Goal: Task Accomplishment & Management: Use online tool/utility

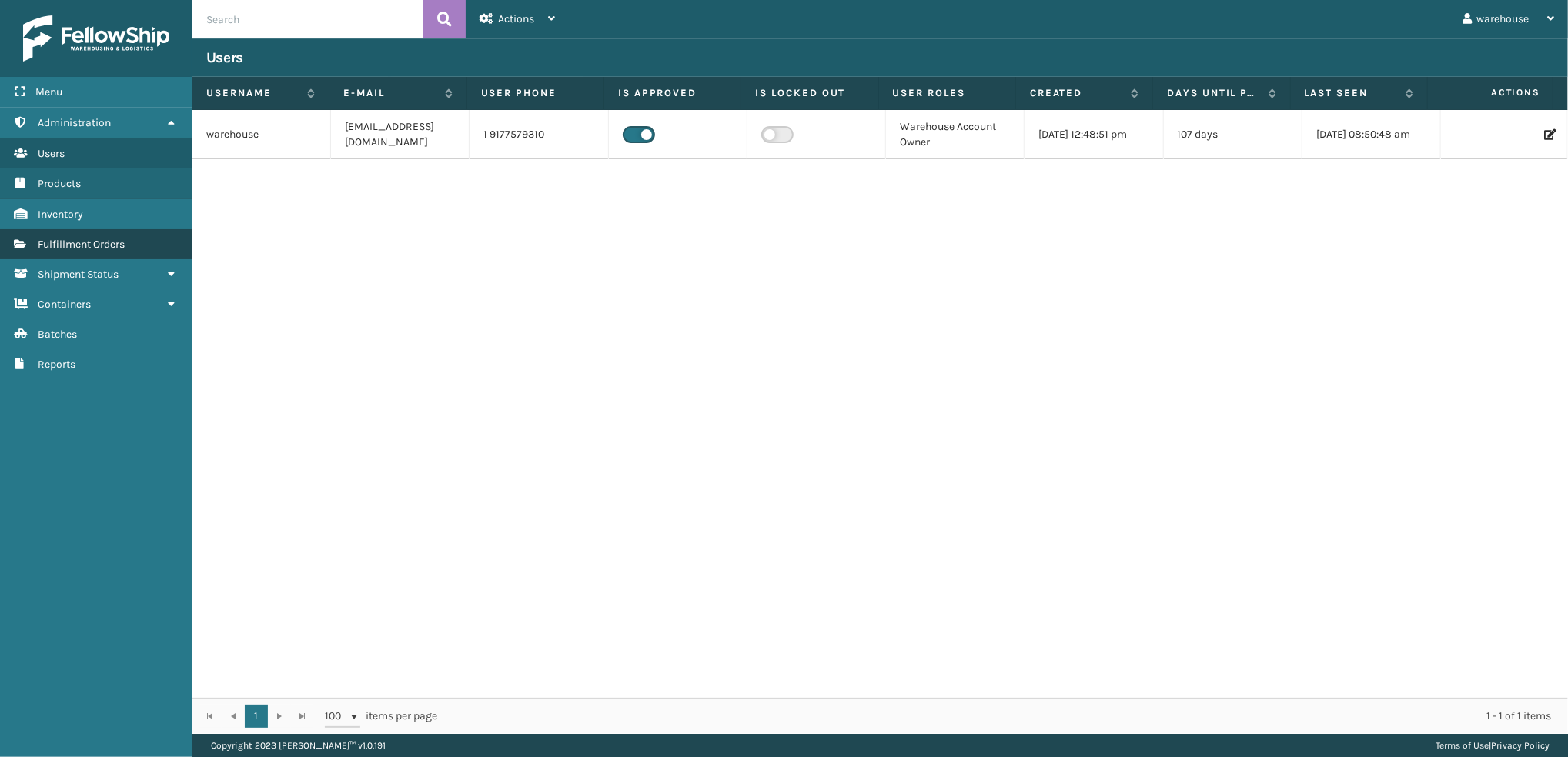
click at [93, 242] on span "Fulfillment Orders" at bounding box center [81, 244] width 87 height 13
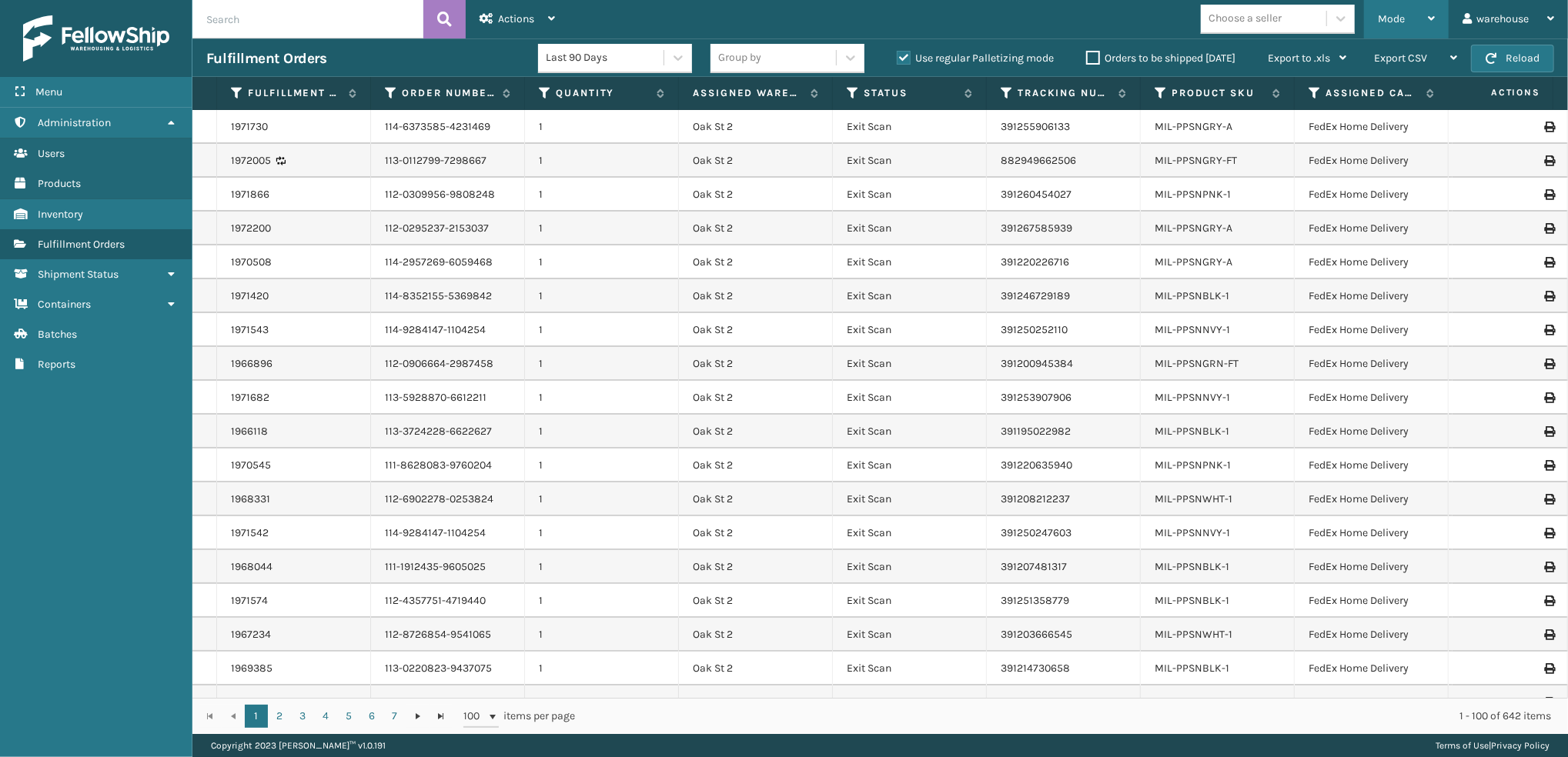
click at [1390, 20] on span "Mode" at bounding box center [1390, 19] width 27 height 13
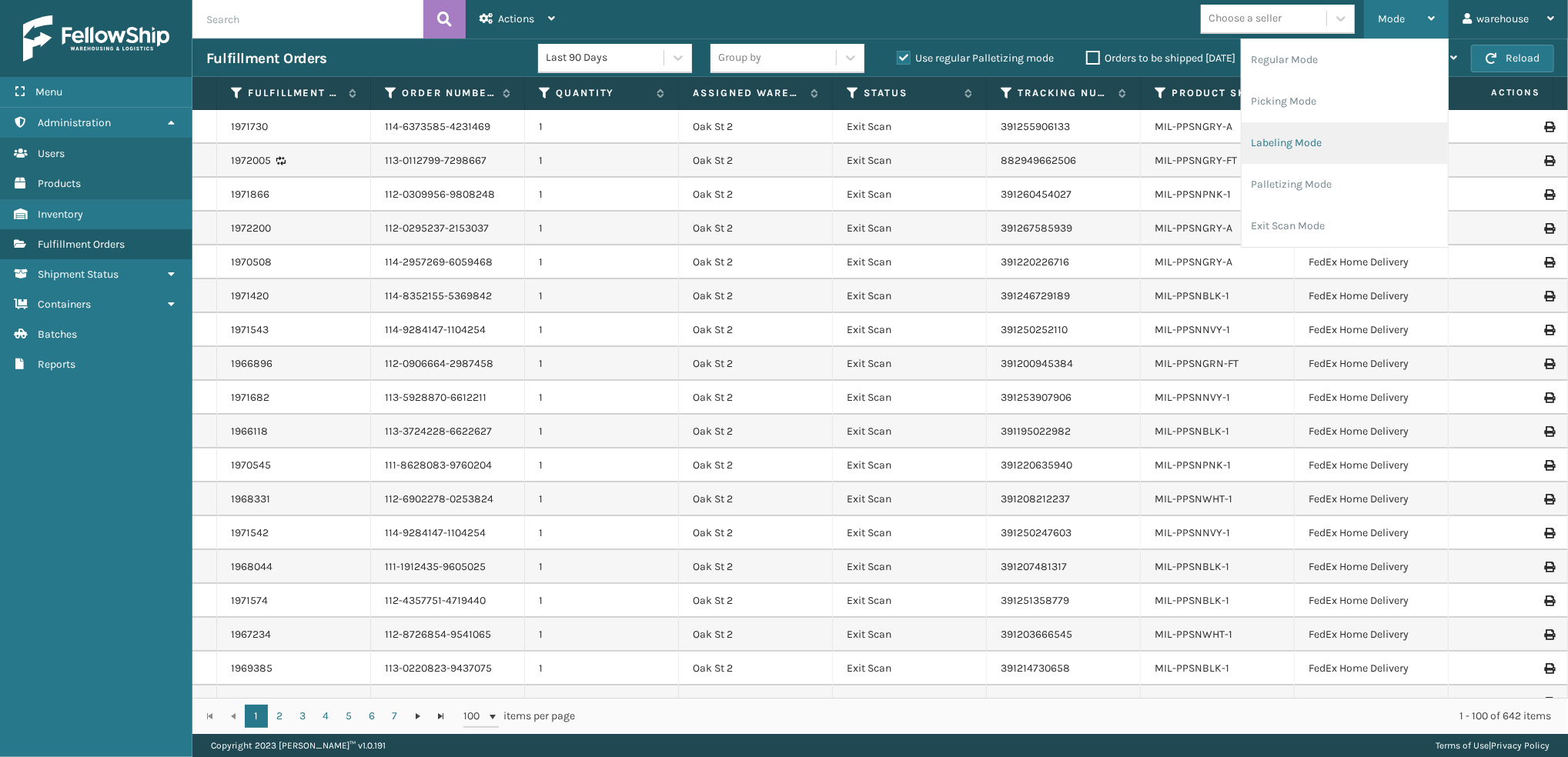
click at [1393, 137] on li "Labeling Mode" at bounding box center [1344, 142] width 206 height 42
